Goal: Communication & Community: Answer question/provide support

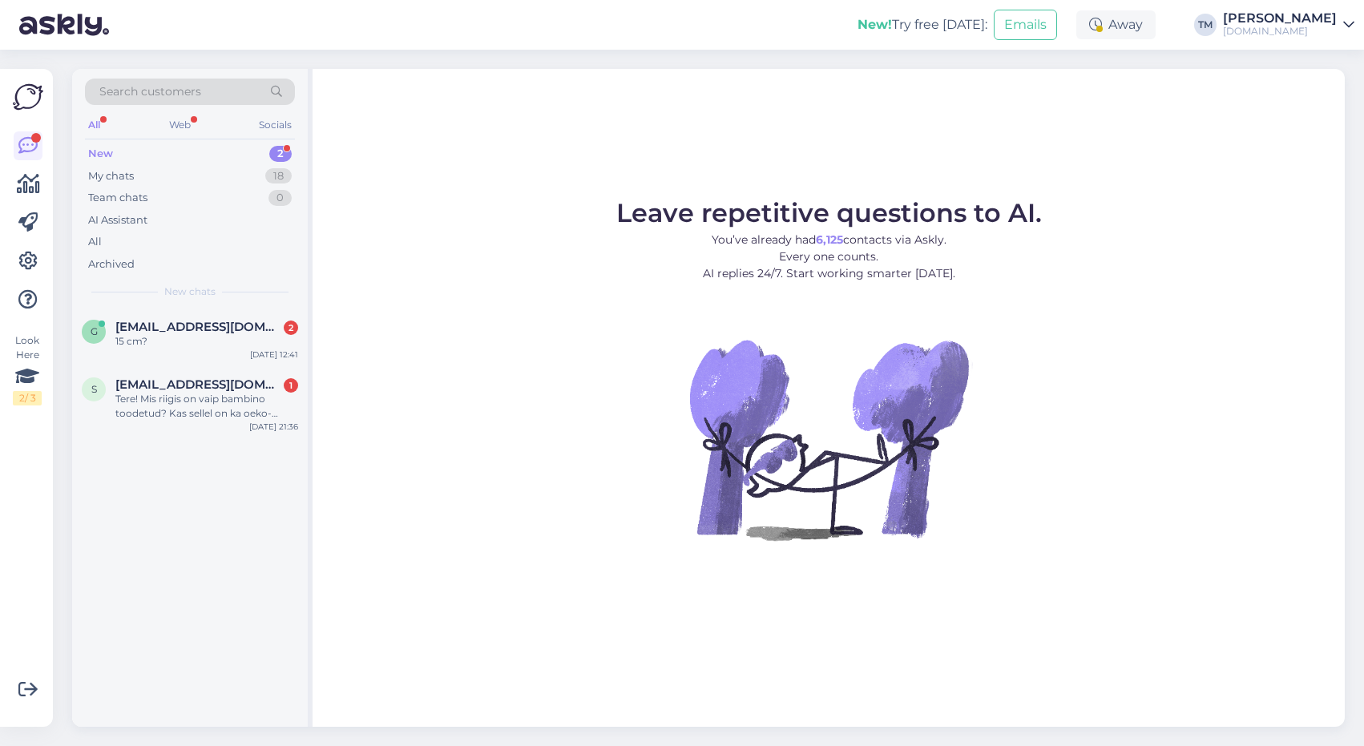
click at [212, 304] on div "Search customers All Web Socials New 2 My chats 18 Team chats 0 AI Assistant Al…" at bounding box center [190, 189] width 236 height 240
click at [207, 325] on span "[EMAIL_ADDRESS][DOMAIN_NAME]" at bounding box center [198, 327] width 167 height 14
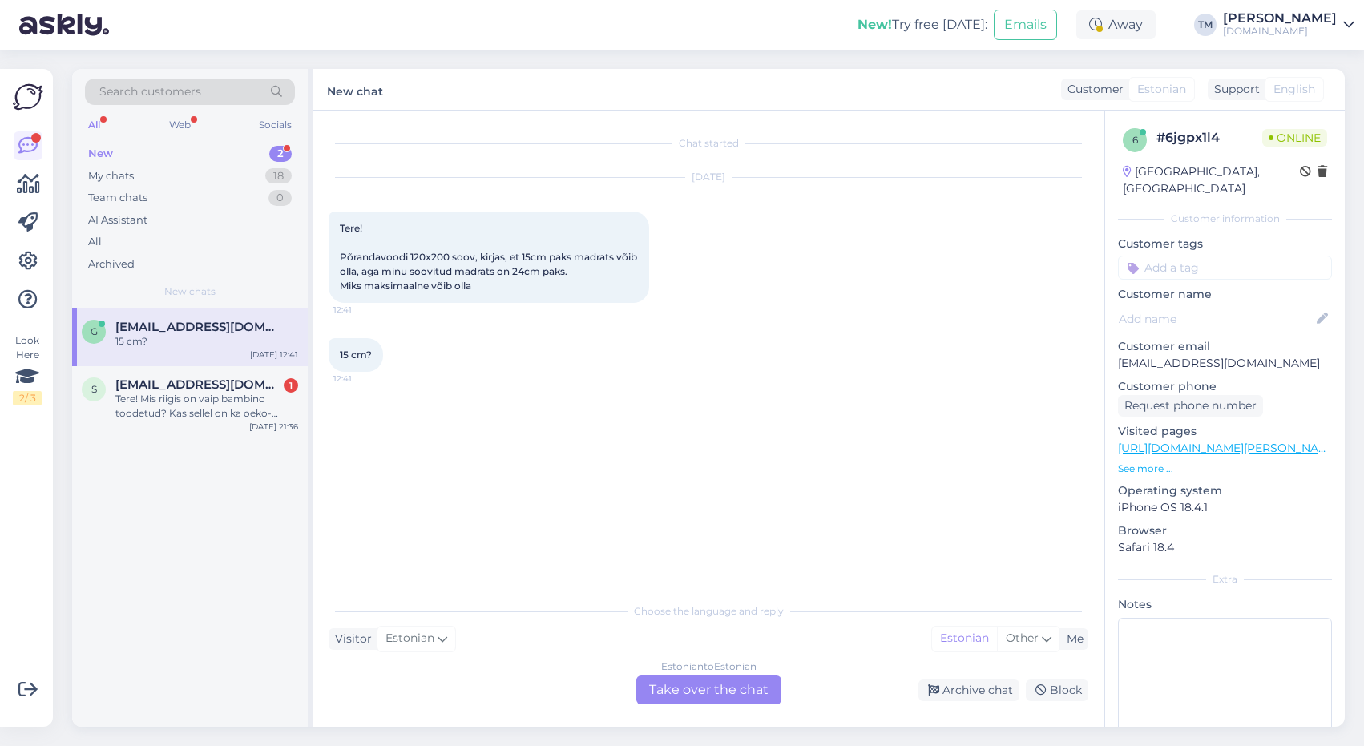
click at [1230, 441] on link "[URL][DOMAIN_NAME][PERSON_NAME]" at bounding box center [1228, 448] width 221 height 14
click at [728, 680] on div "Estonian to Estonian Take over the chat" at bounding box center [708, 690] width 145 height 29
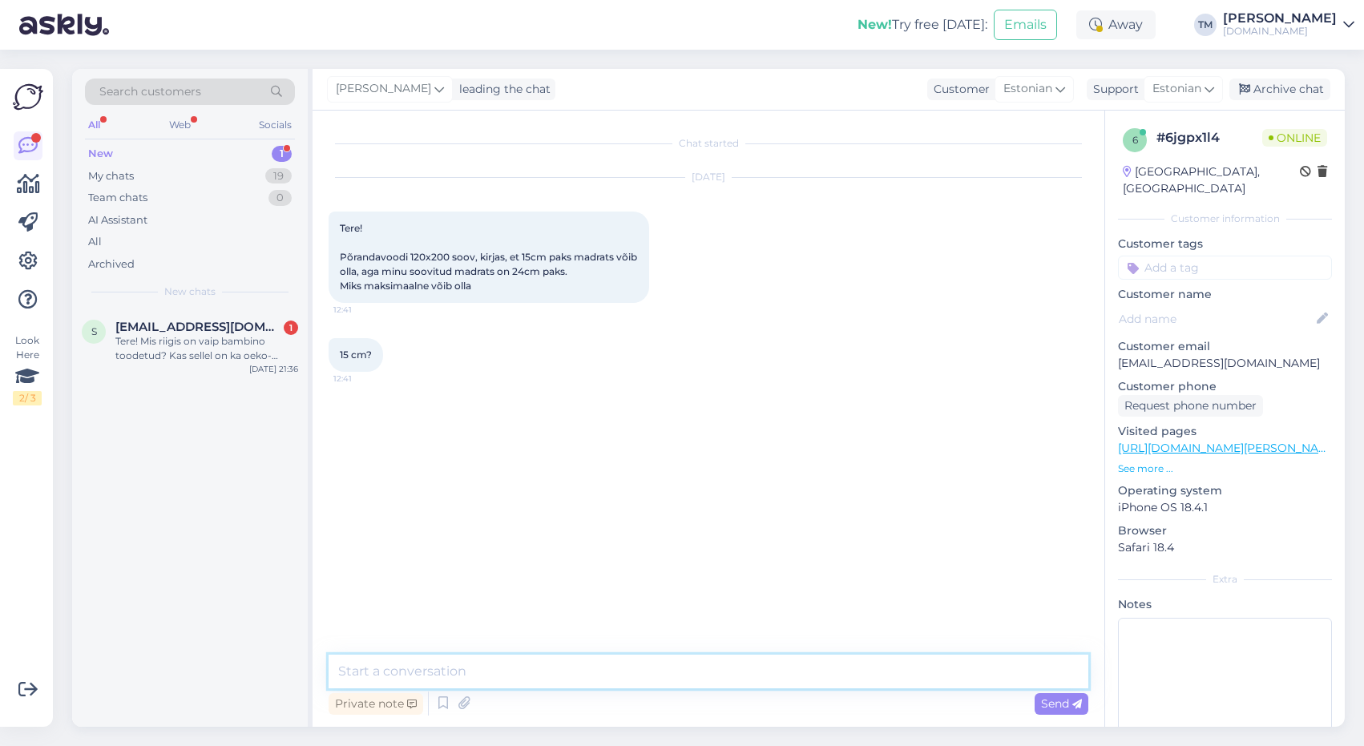
click at [568, 667] on textarea at bounding box center [709, 672] width 760 height 34
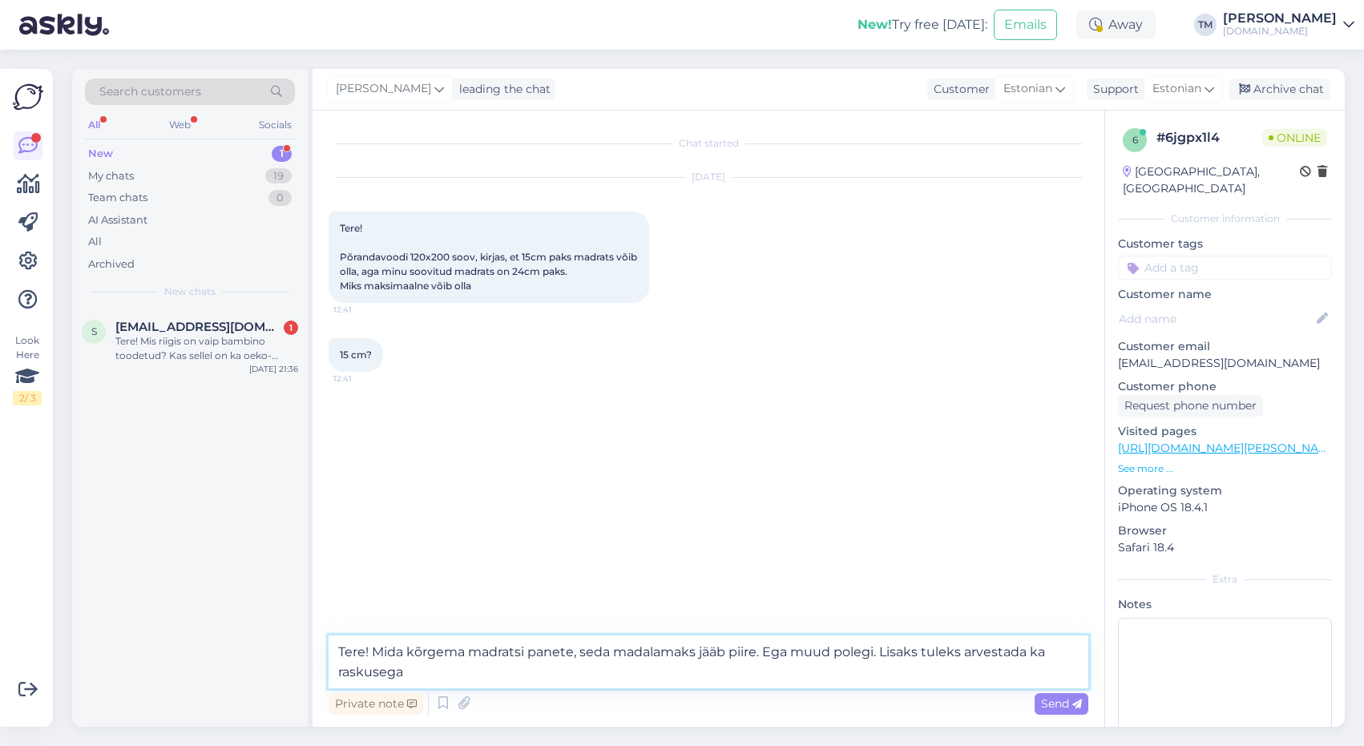
type textarea "Tere! Mida kõrgema madratsi panete, seda madalamaks jääb piire. Ega muud polegi…"
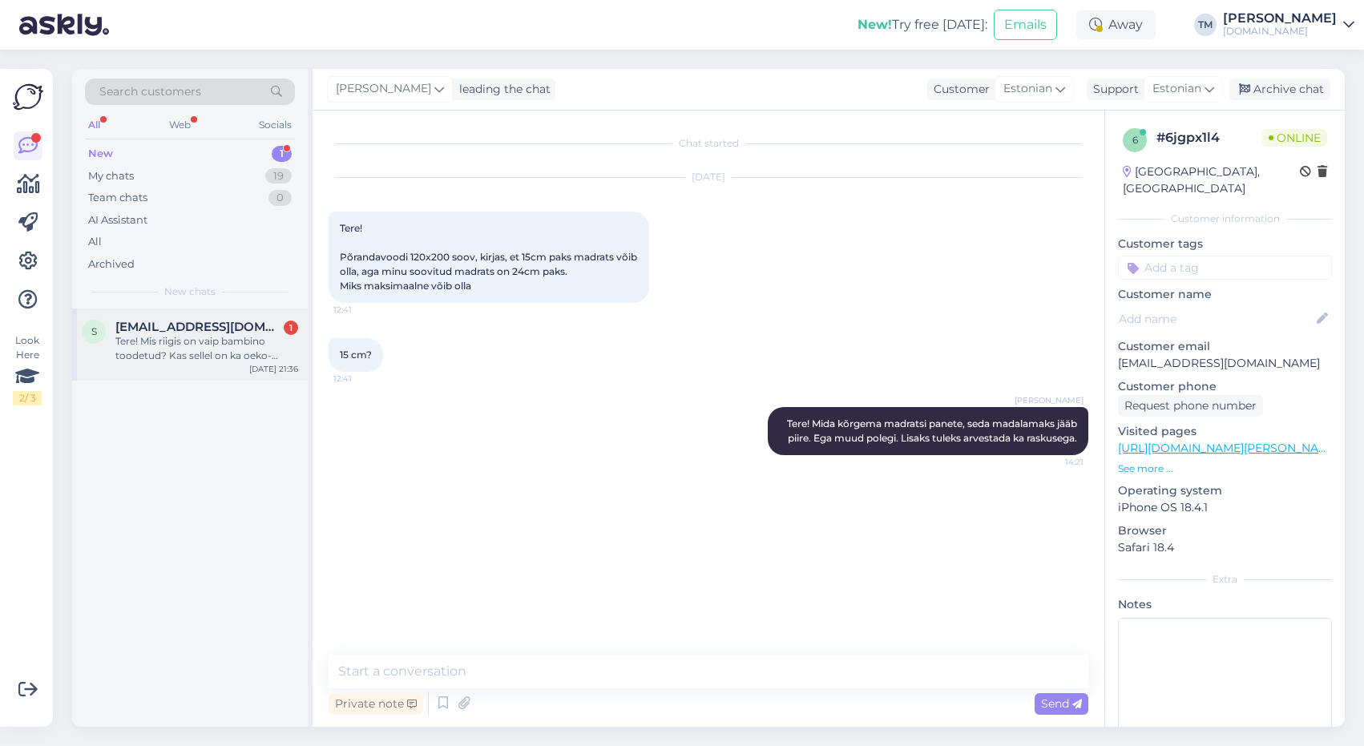
click at [211, 336] on div "Tere! Mis riigis on vaip bambino toodetud? Kas sellel on ka oeko-[PERSON_NAME]?" at bounding box center [206, 348] width 183 height 29
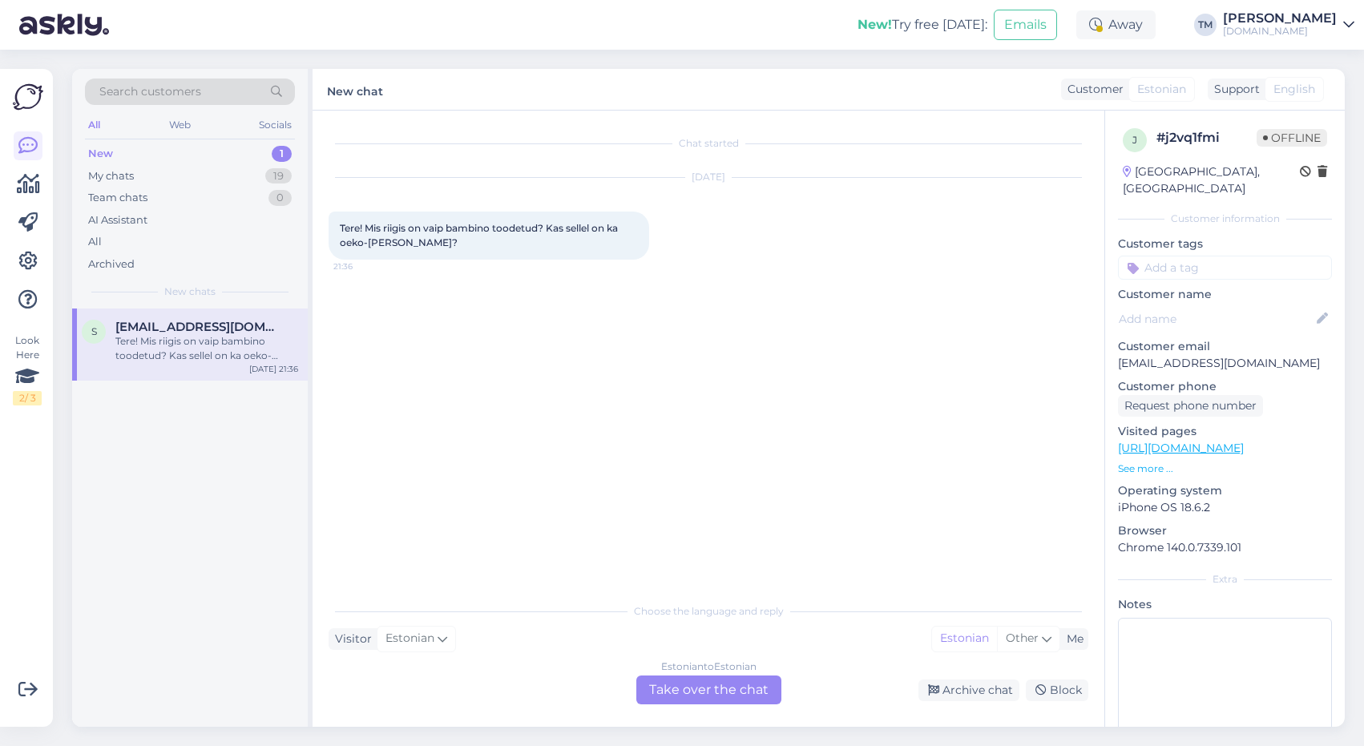
click at [476, 228] on span "Tere! Mis riigis on vaip bambino toodetud? Kas sellel on ka oeko-[PERSON_NAME]?" at bounding box center [480, 235] width 281 height 26
copy span "bambino"
click at [685, 701] on div "Estonian to Estonian Take over the chat" at bounding box center [708, 690] width 145 height 29
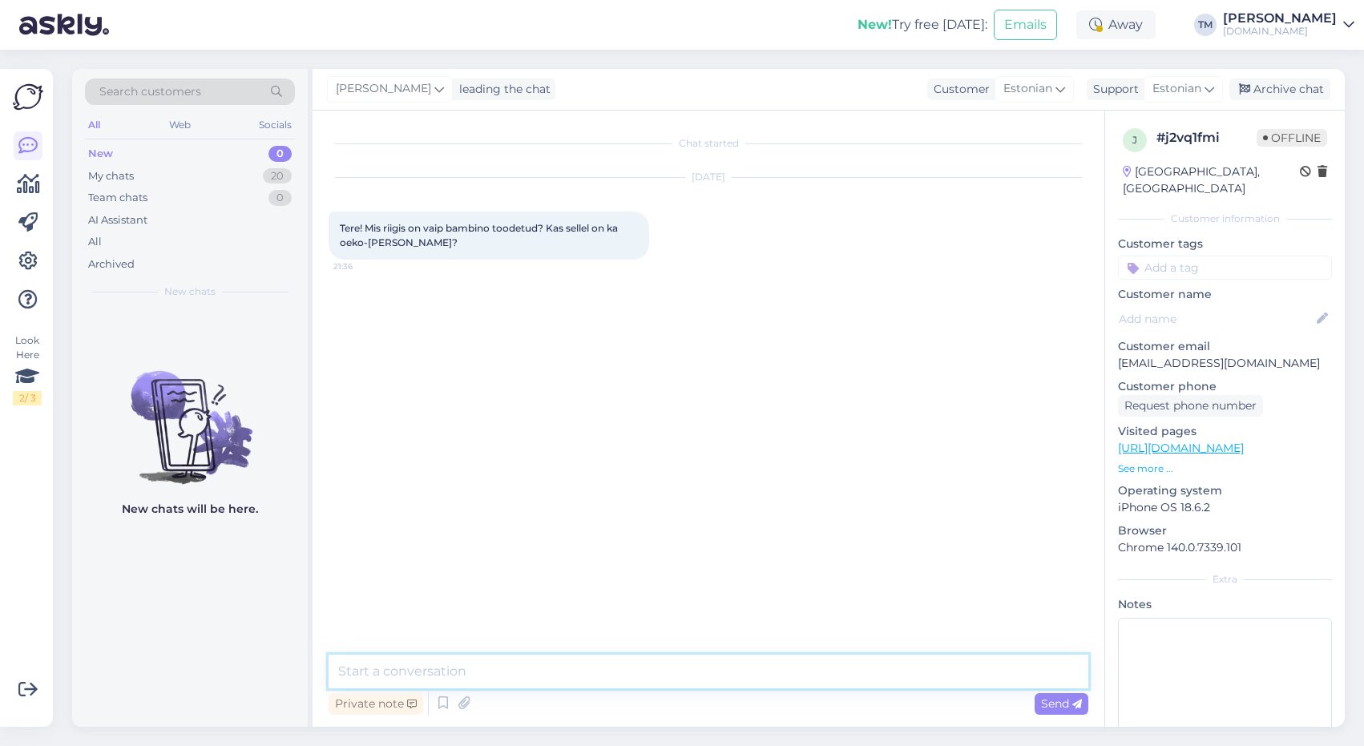
click at [650, 682] on textarea at bounding box center [709, 672] width 760 height 34
type textarea "Tere! Täpsustasin tooteinfo - vaip on valmistatud Türgis ning sel on OEKO-[PERS…"
click at [1058, 699] on span "Send" at bounding box center [1061, 704] width 41 height 14
